Goal: Task Accomplishment & Management: Complete application form

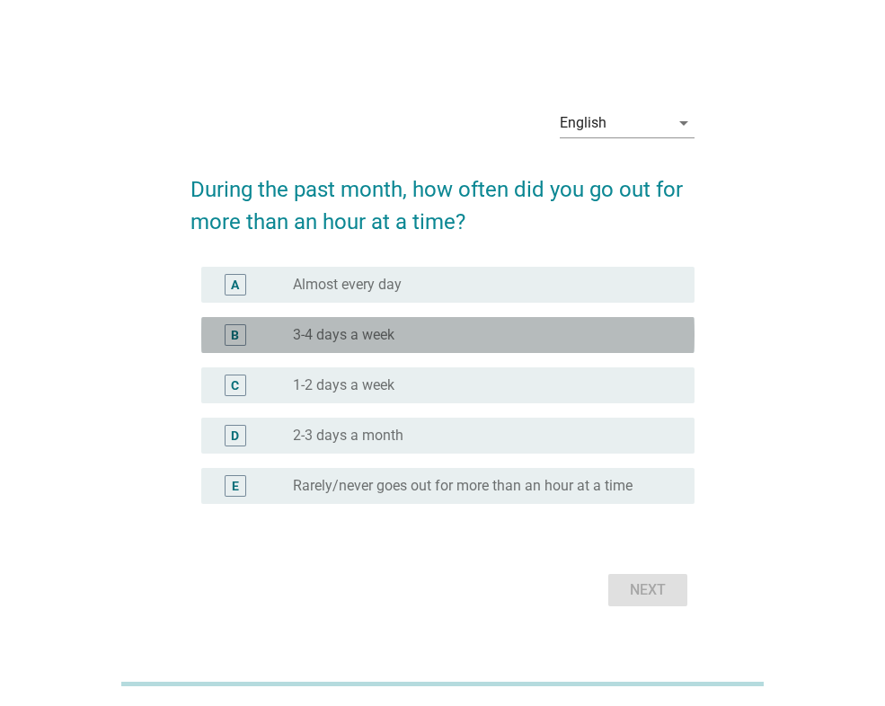
drag, startPoint x: 342, startPoint y: 329, endPoint x: 374, endPoint y: 359, distance: 43.2
click at [342, 328] on label "3-4 days a week" at bounding box center [344, 335] width 102 height 18
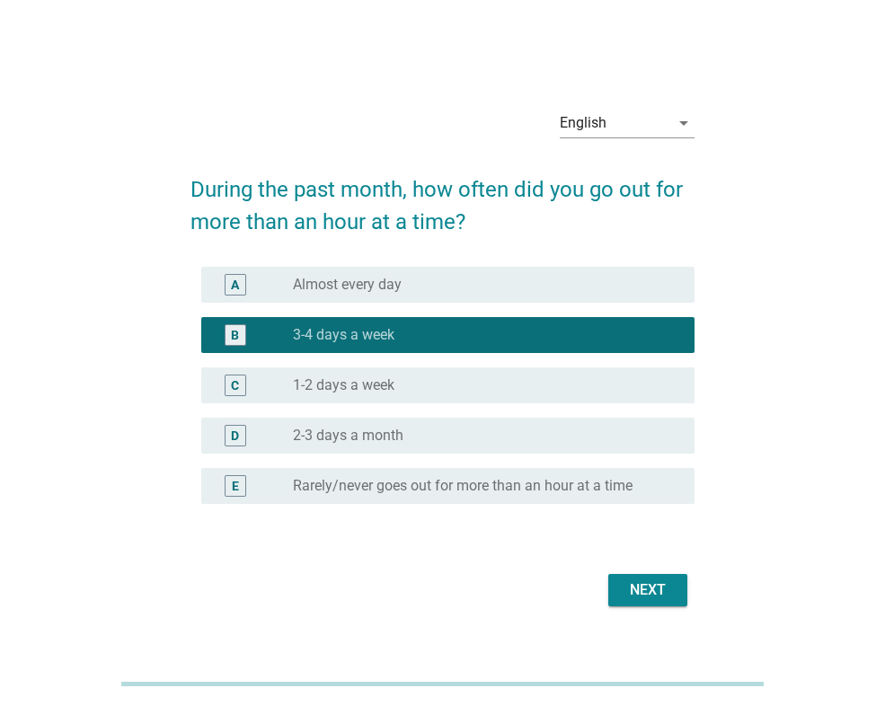
click at [653, 583] on div "Next" at bounding box center [648, 591] width 50 height 22
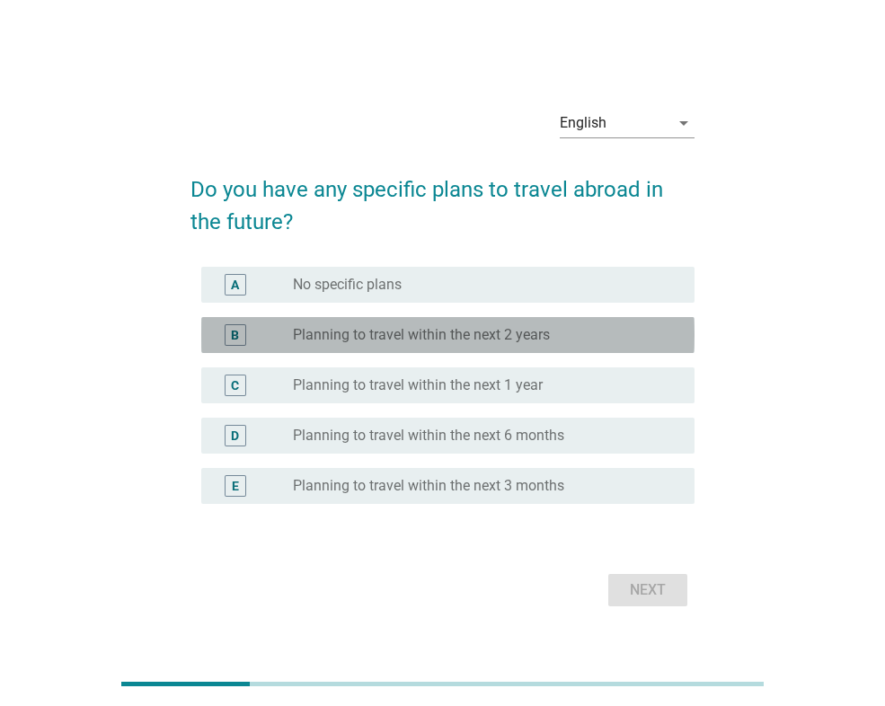
click at [452, 351] on div "B radio_button_unchecked Planning to travel within the next 2 years" at bounding box center [447, 335] width 493 height 36
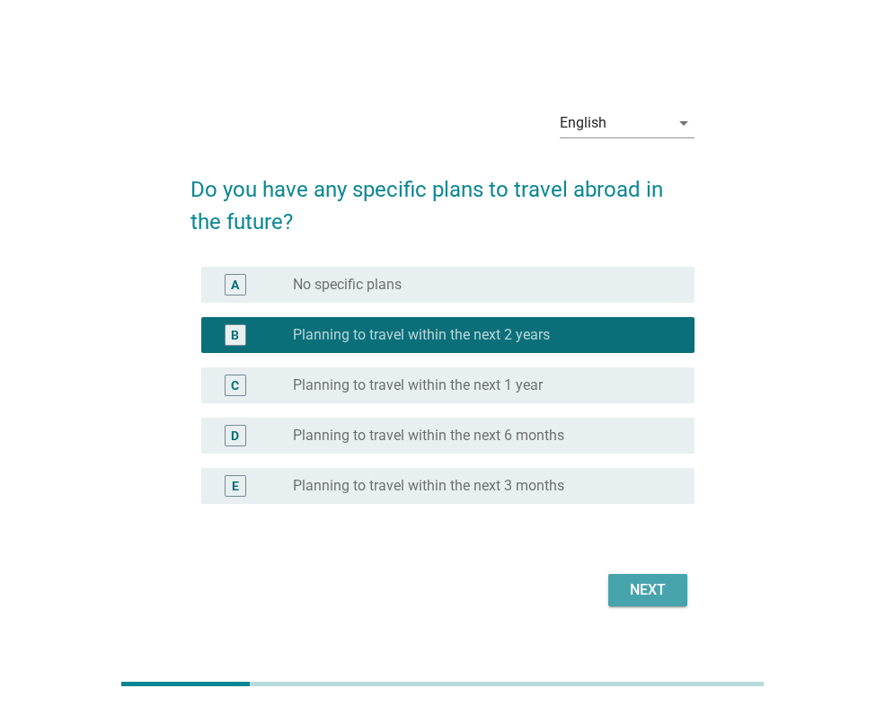
click at [633, 588] on div "Next" at bounding box center [648, 591] width 50 height 22
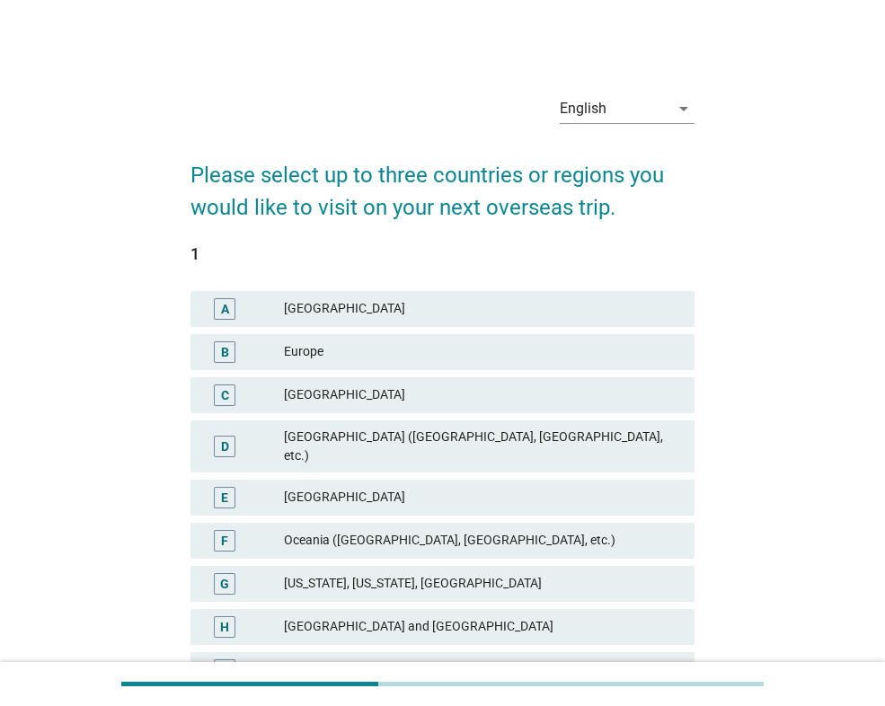
click at [422, 398] on div "[GEOGRAPHIC_DATA]" at bounding box center [482, 396] width 396 height 22
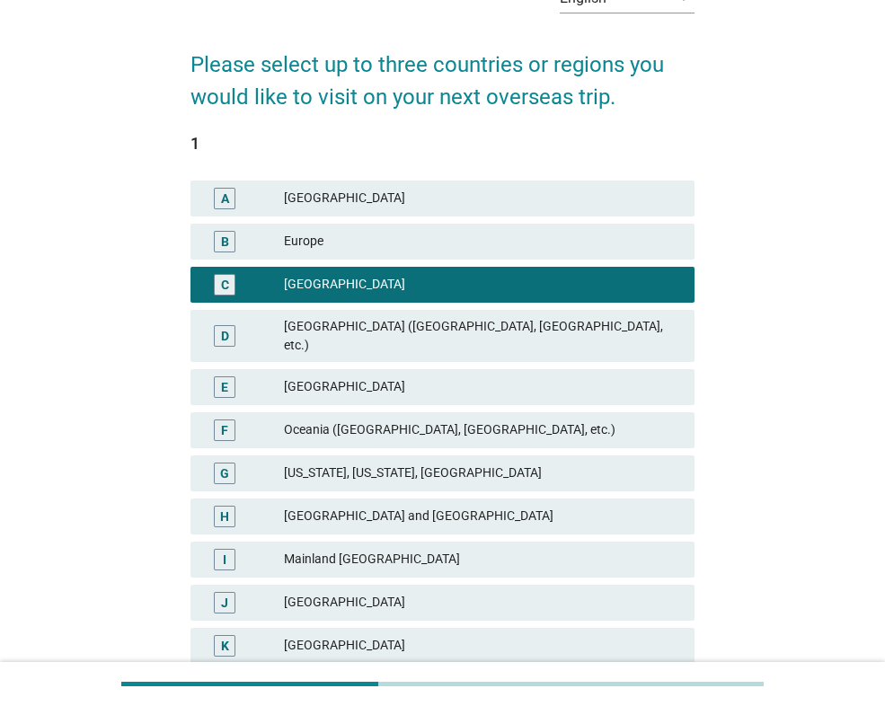
scroll to position [333, 0]
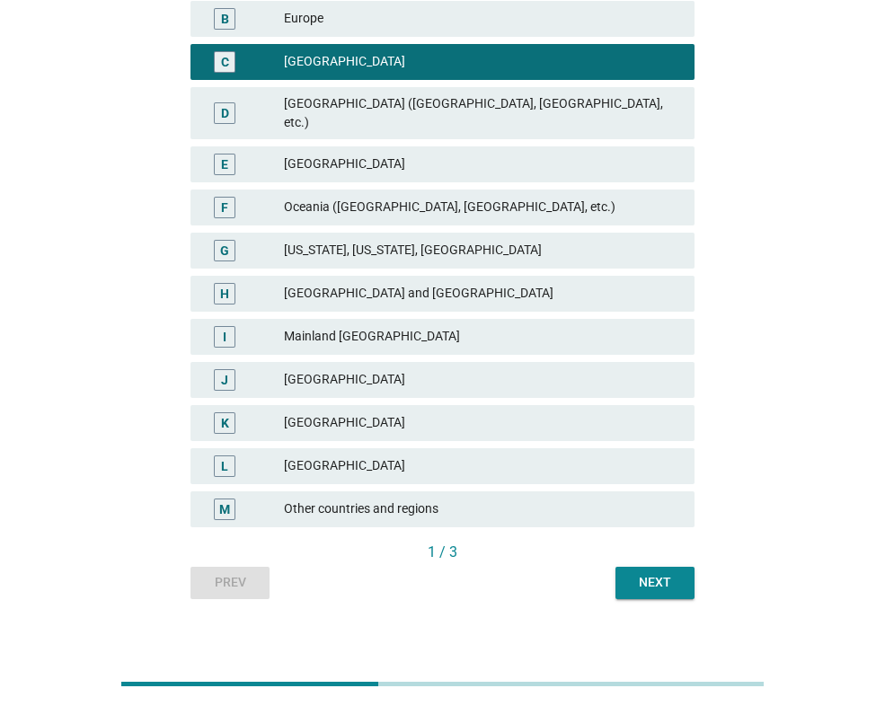
click at [656, 573] on div "Next" at bounding box center [655, 582] width 50 height 19
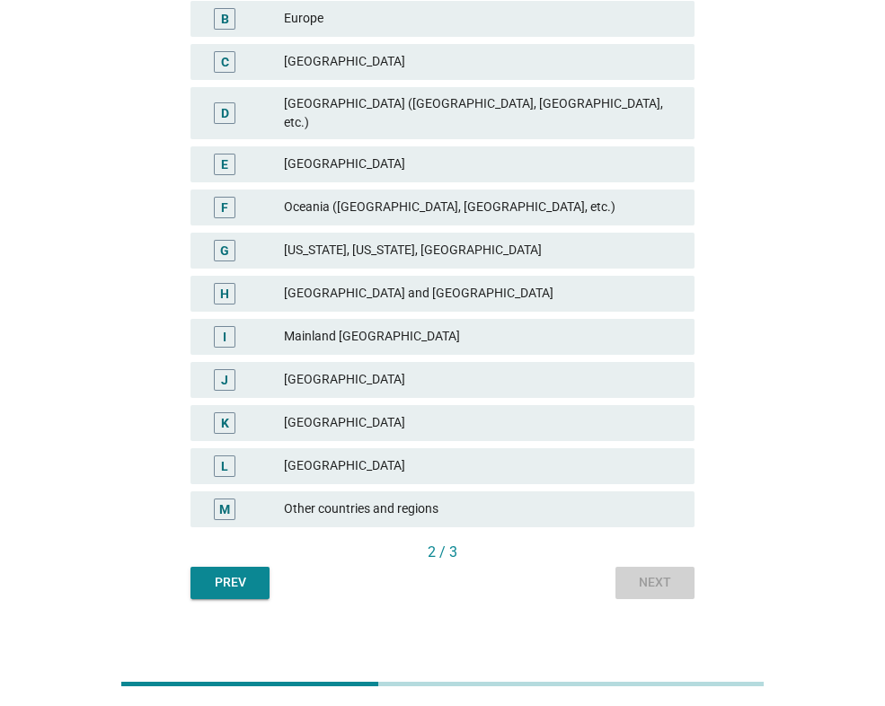
scroll to position [0, 0]
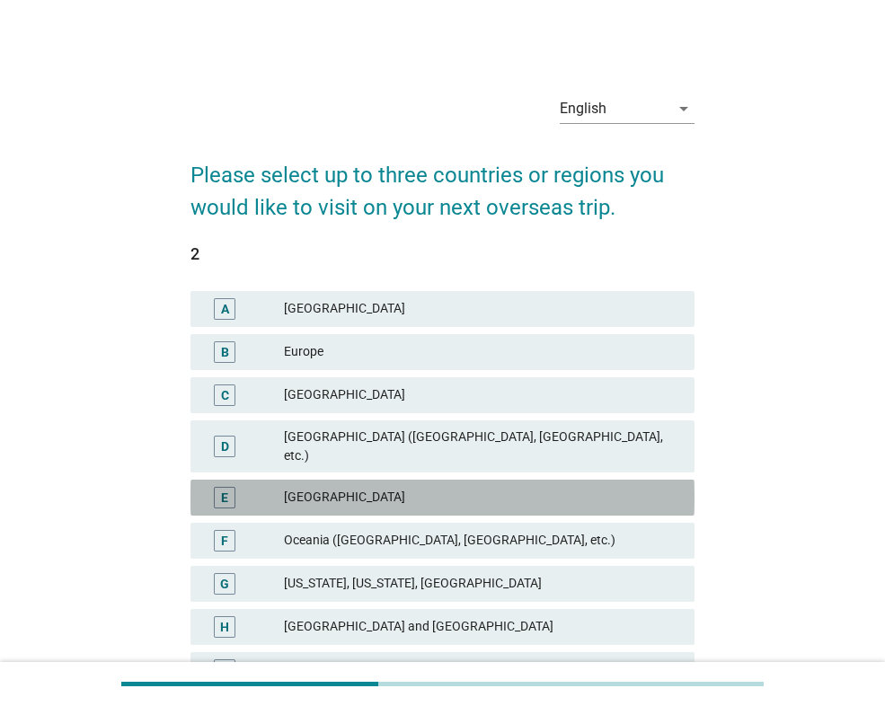
click at [370, 487] on div "[GEOGRAPHIC_DATA]" at bounding box center [482, 498] width 396 height 22
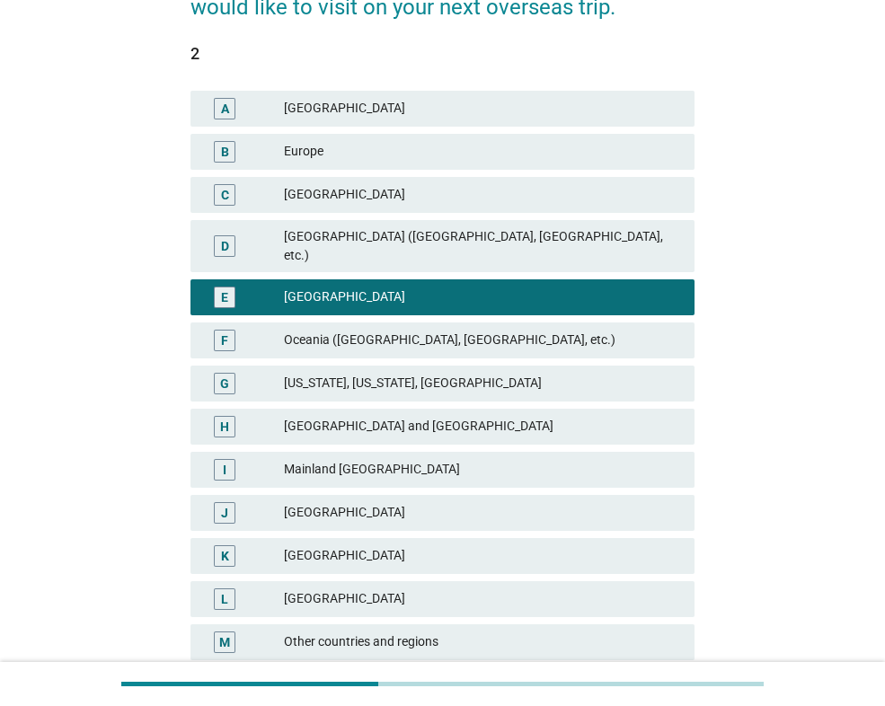
scroll to position [333, 0]
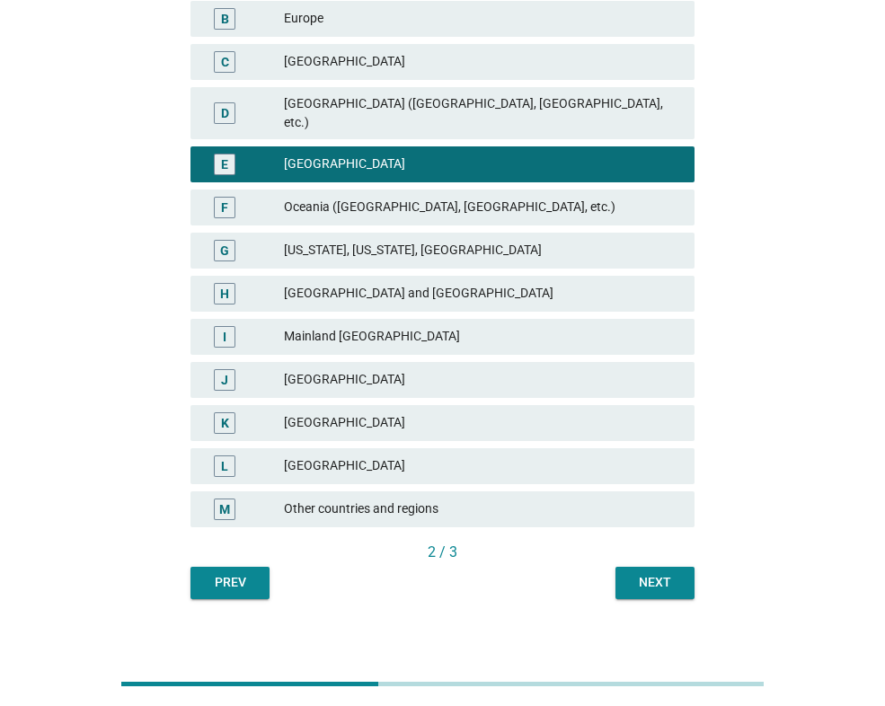
click at [655, 567] on button "Next" at bounding box center [655, 583] width 79 height 32
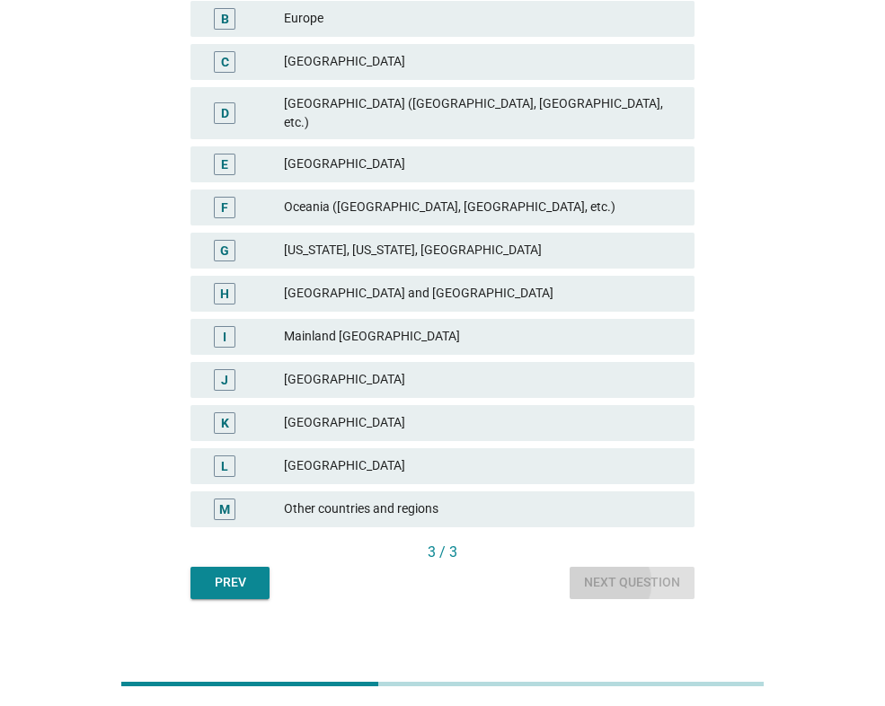
scroll to position [0, 0]
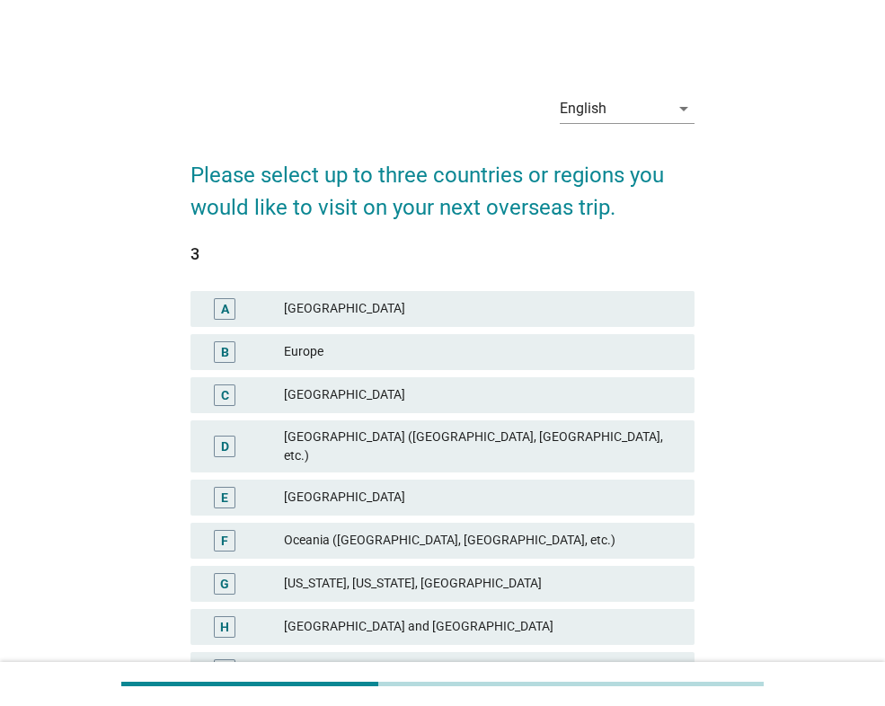
click at [446, 530] on div "Oceania ([GEOGRAPHIC_DATA], [GEOGRAPHIC_DATA], etc.)" at bounding box center [482, 541] width 396 height 22
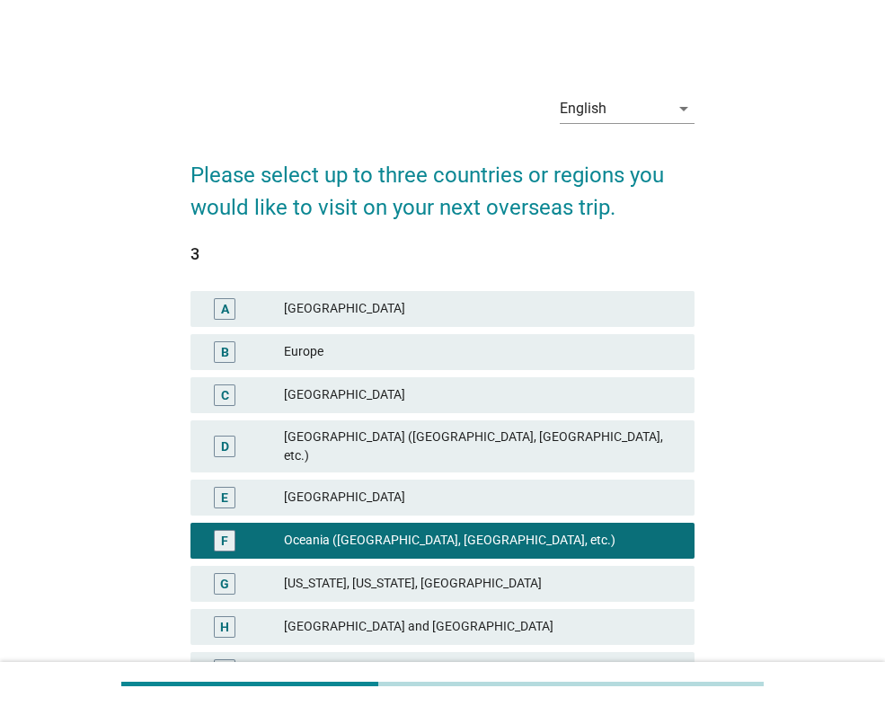
scroll to position [333, 0]
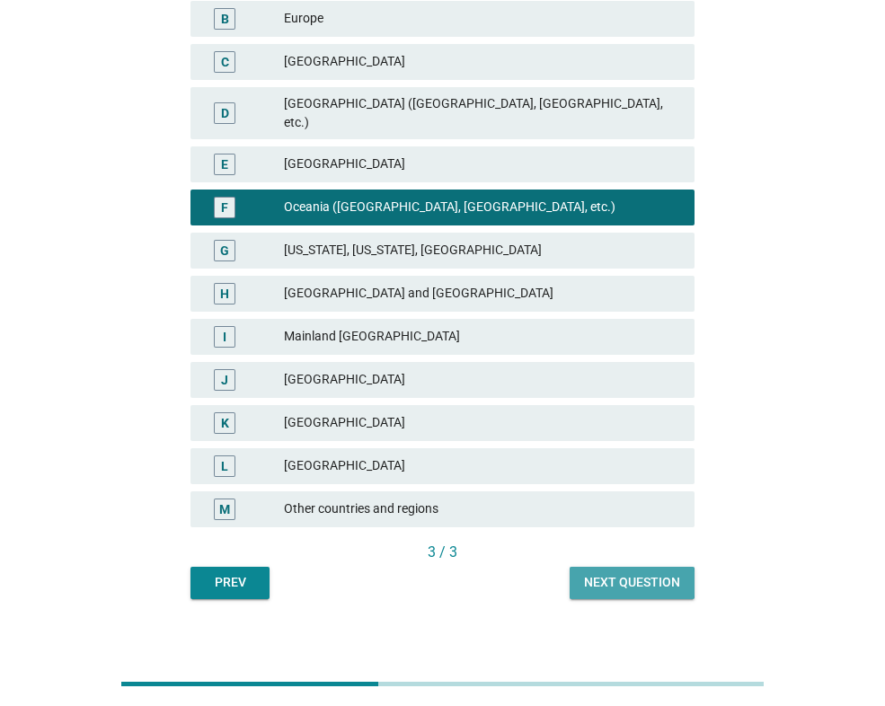
click at [623, 573] on div "Next question" at bounding box center [632, 582] width 96 height 19
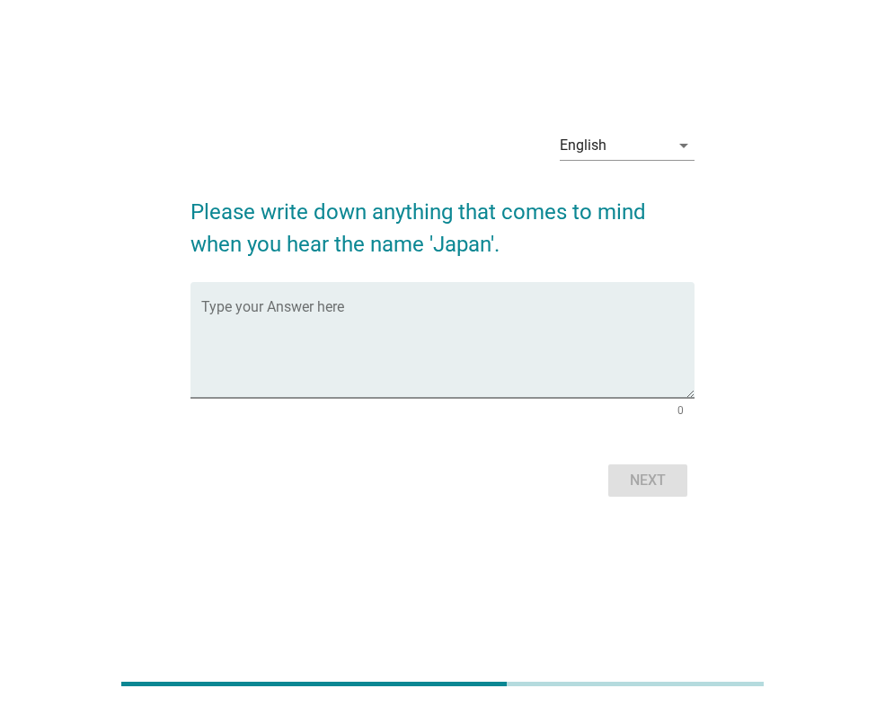
scroll to position [0, 0]
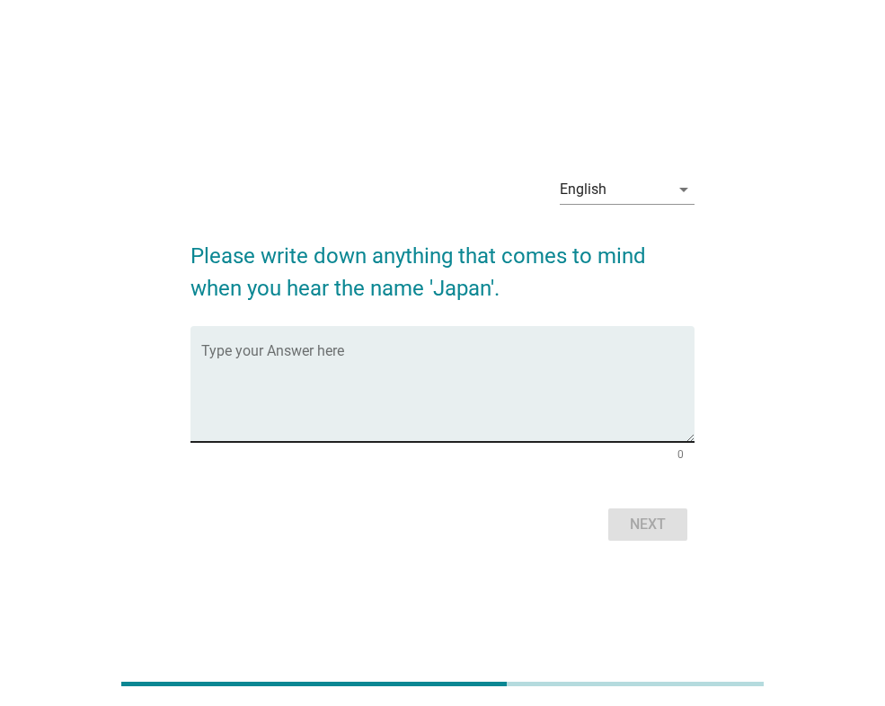
click at [430, 398] on textarea "Type your Answer here" at bounding box center [447, 395] width 493 height 94
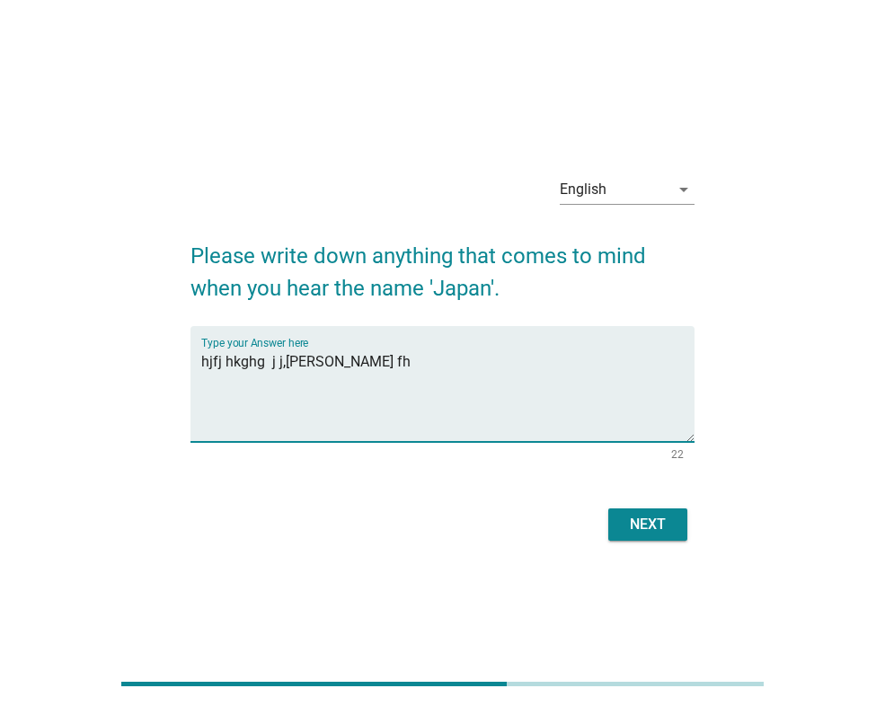
type textarea "hjfj hkghg j j,[PERSON_NAME] fh"
click at [634, 509] on button "Next" at bounding box center [647, 525] width 79 height 32
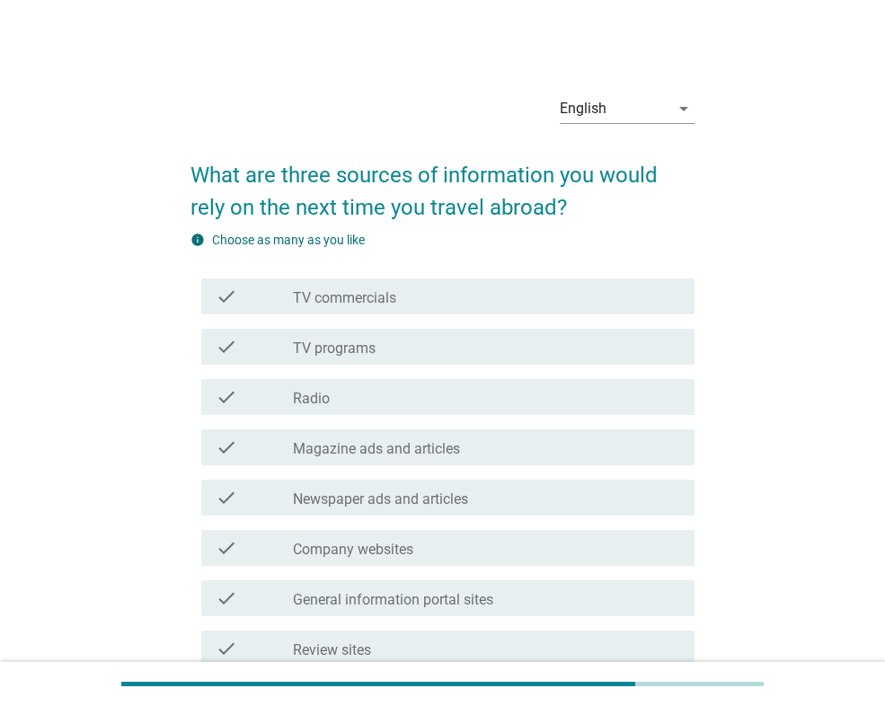
click at [365, 397] on div "check_box_outline_blank Radio" at bounding box center [486, 397] width 387 height 22
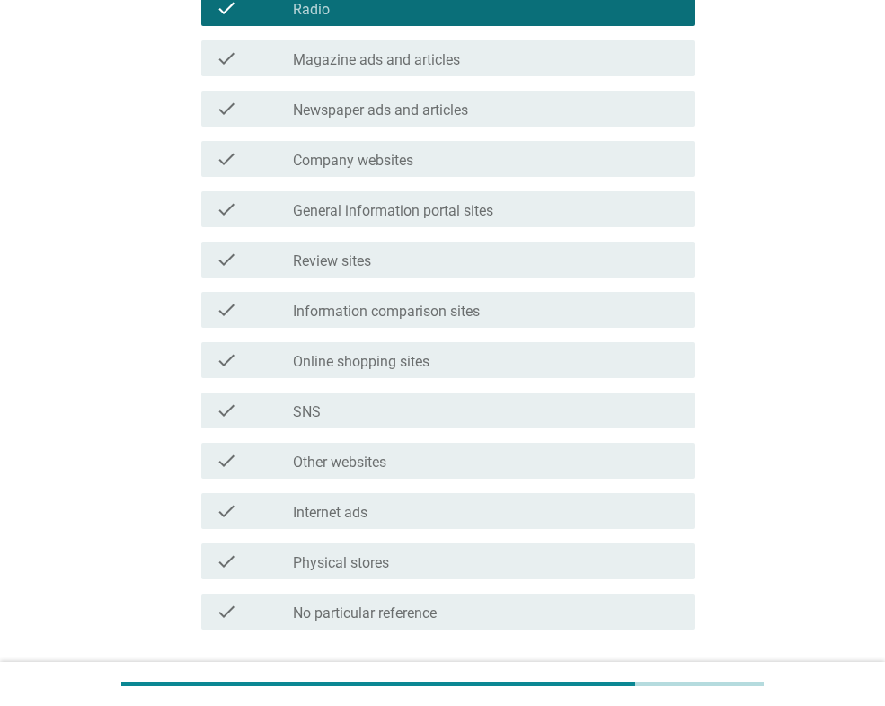
scroll to position [522, 0]
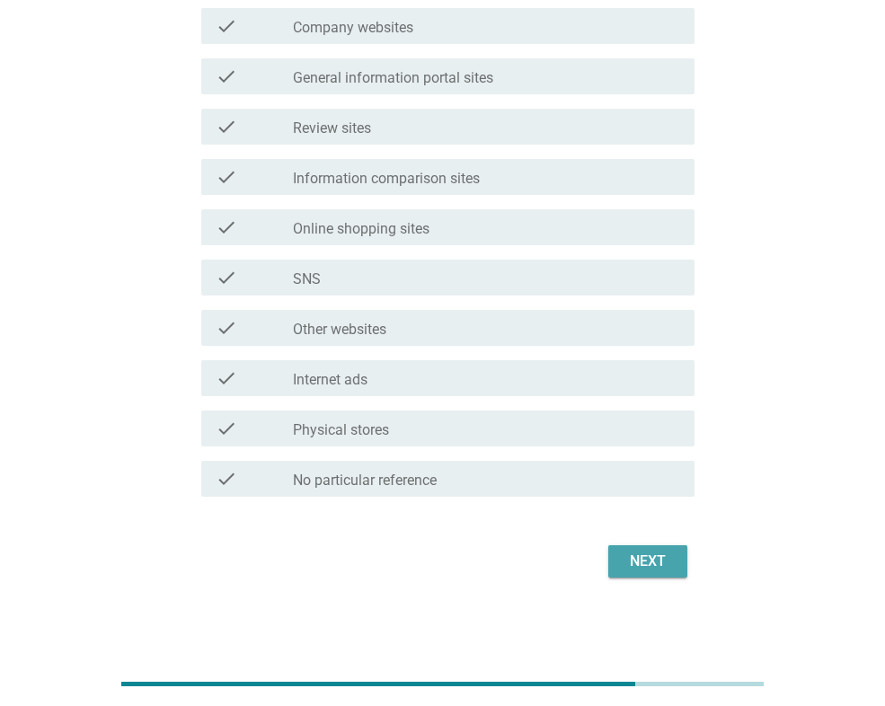
click at [644, 564] on div "Next" at bounding box center [648, 562] width 50 height 22
